Goal: Check status

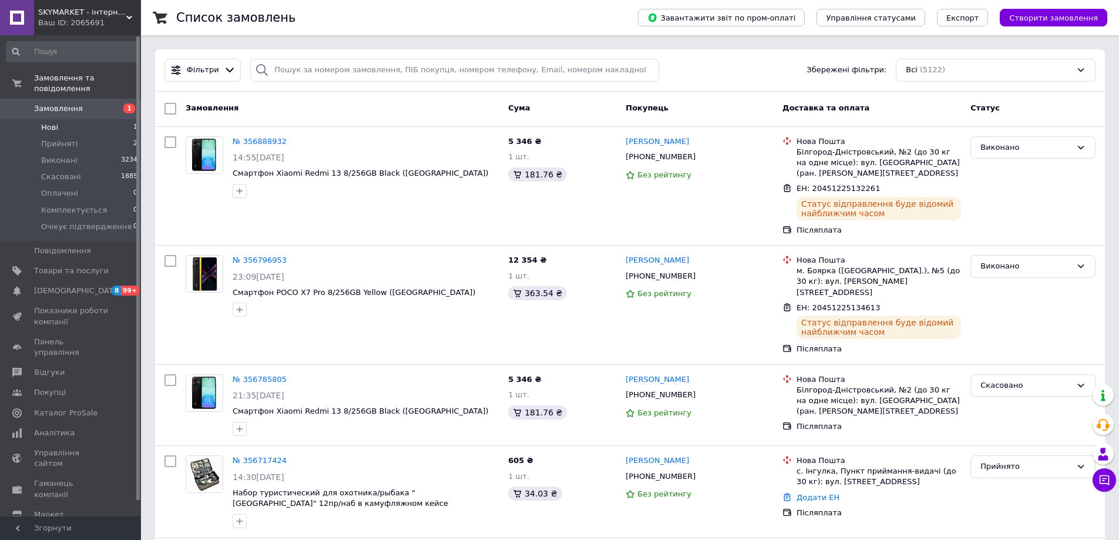
click at [46, 122] on span "Нові" at bounding box center [49, 127] width 17 height 11
click at [54, 103] on span "Замовлення" at bounding box center [58, 108] width 49 height 11
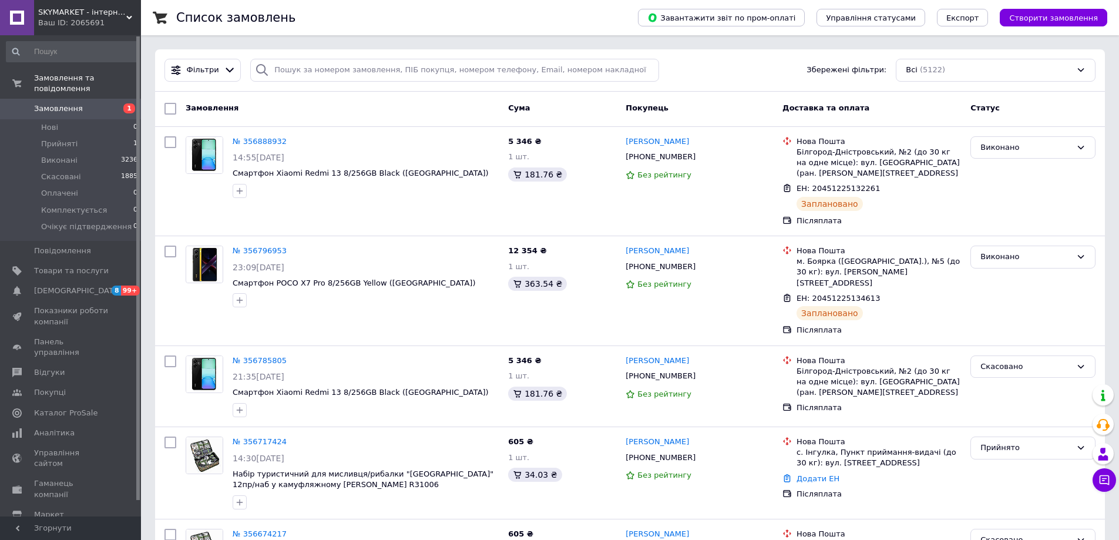
drag, startPoint x: 43, startPoint y: 112, endPoint x: 51, endPoint y: 101, distance: 12.7
click at [43, 122] on span "Нові" at bounding box center [49, 127] width 17 height 11
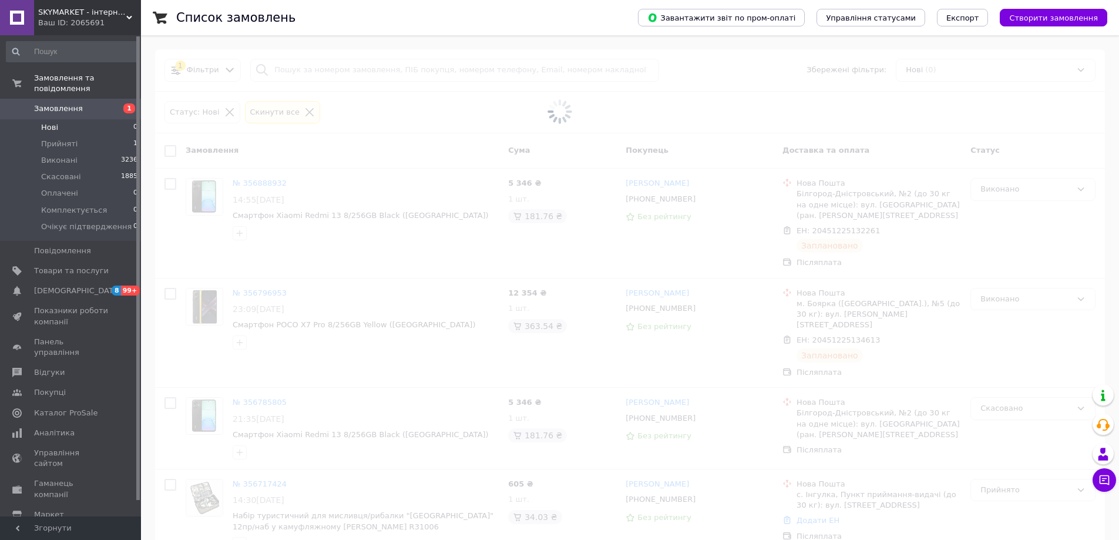
click at [51, 103] on span "Замовлення" at bounding box center [58, 108] width 49 height 11
